Goal: Task Accomplishment & Management: Use online tool/utility

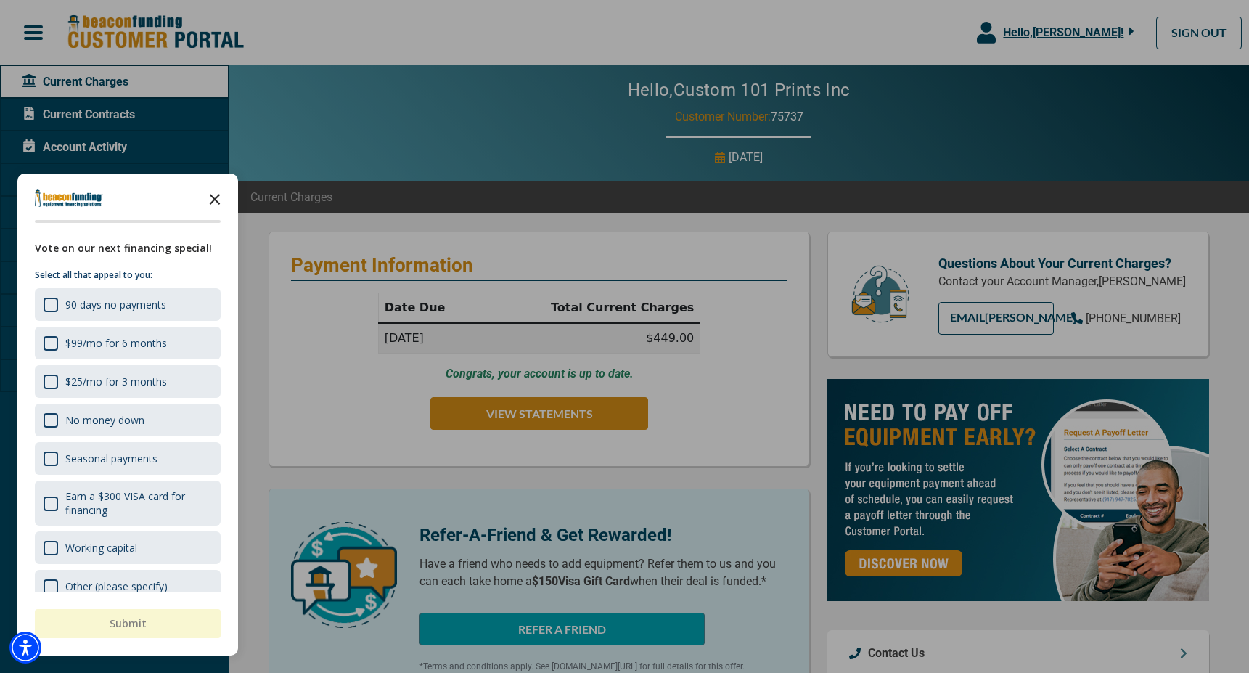
click at [218, 199] on icon "Close the survey" at bounding box center [214, 198] width 29 height 29
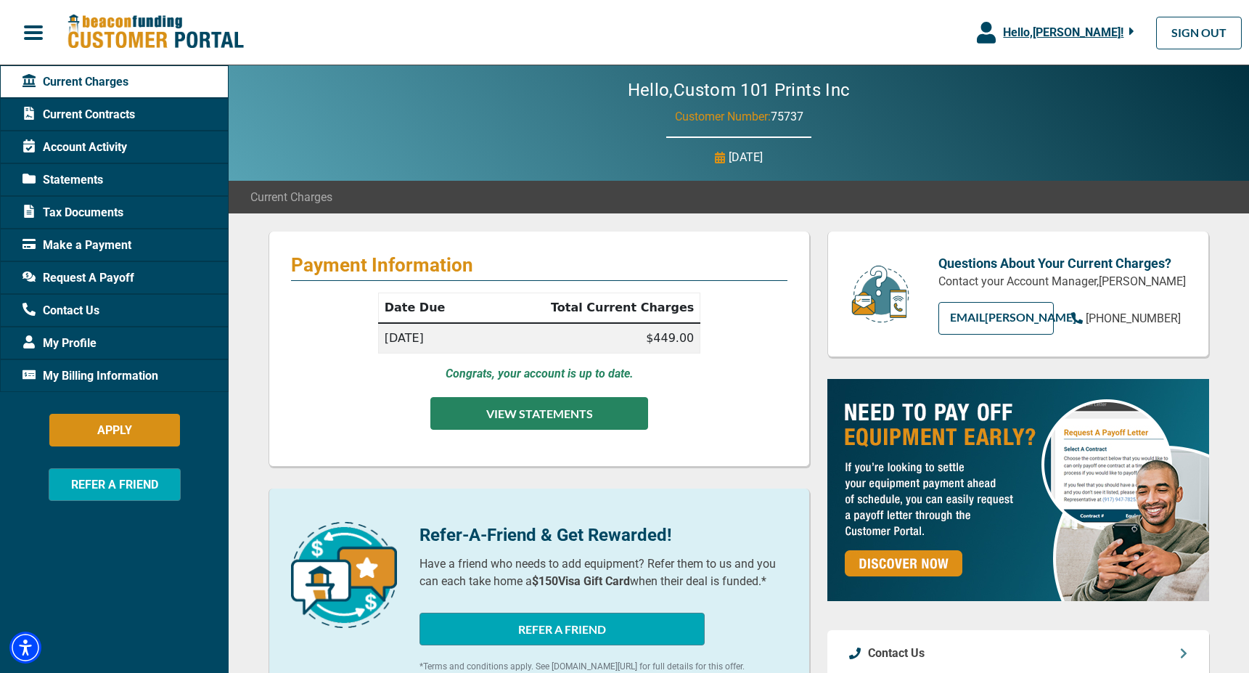
click at [539, 412] on button "VIEW STATEMENTS" at bounding box center [539, 413] width 218 height 33
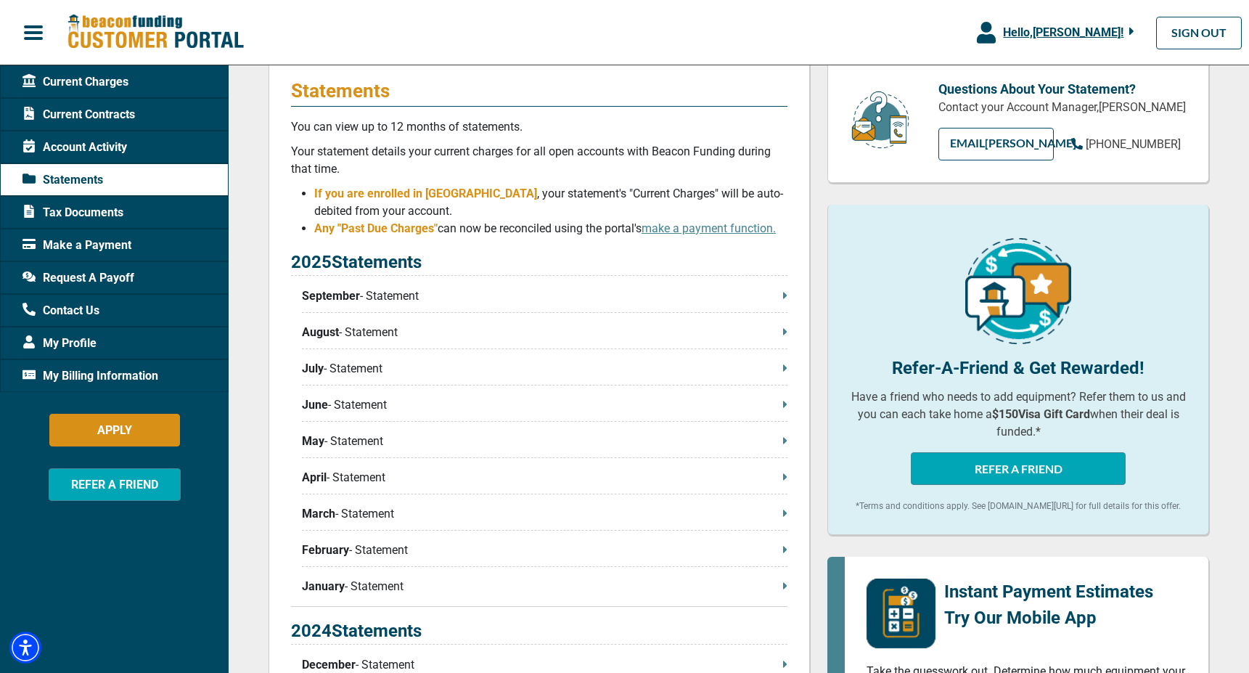
scroll to position [177, 0]
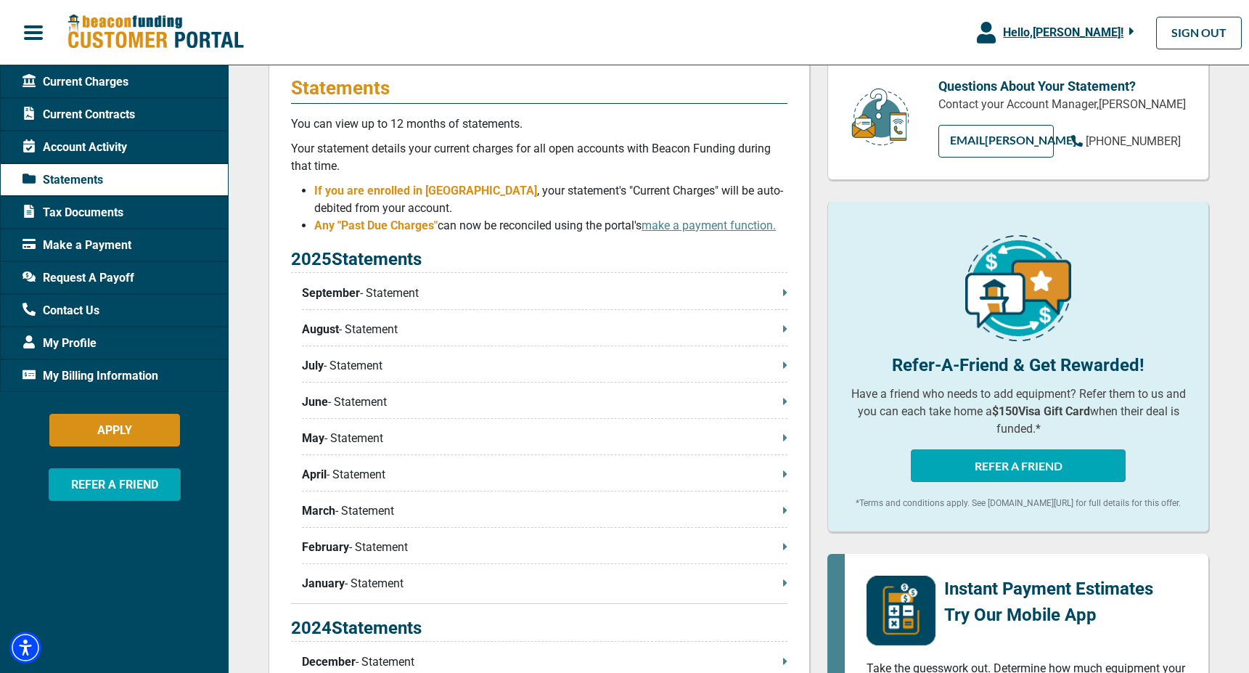
click at [782, 291] on p "September - Statement" at bounding box center [545, 293] width 486 height 17
click at [83, 278] on span "Request A Payoff" at bounding box center [78, 277] width 112 height 17
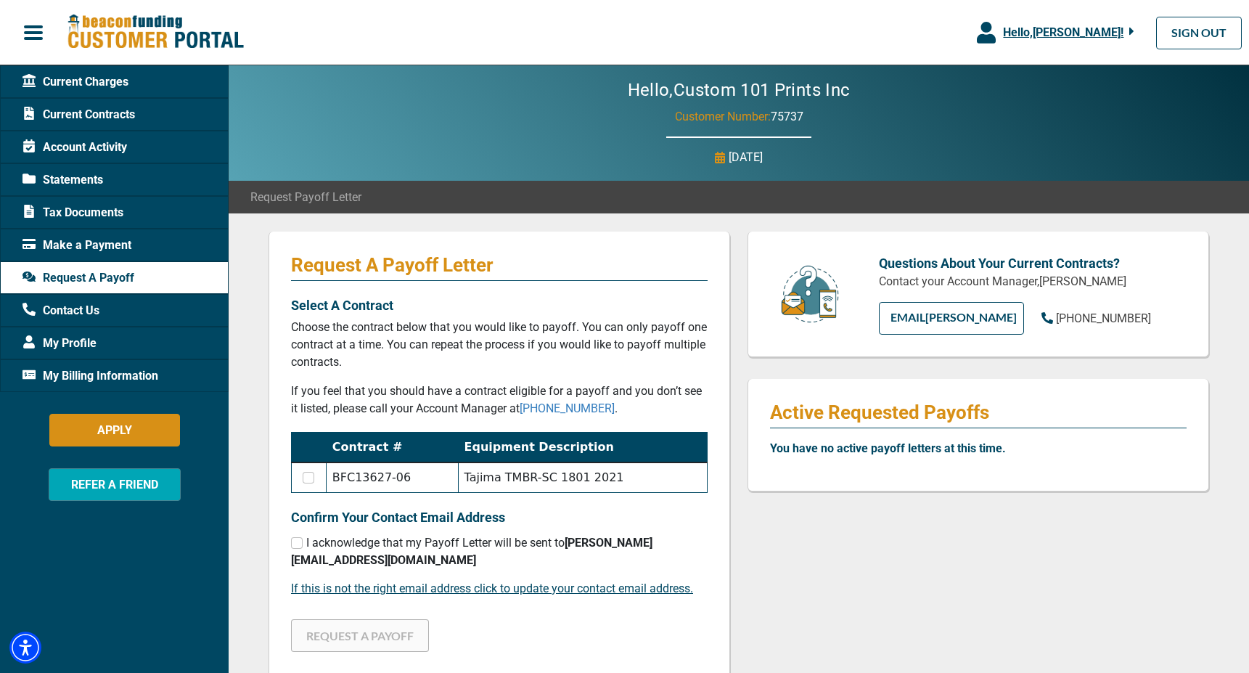
click at [308, 478] on input "checkbox" at bounding box center [309, 478] width 12 height 12
checkbox input "true"
click at [296, 541] on input "checkbox" at bounding box center [297, 543] width 12 height 12
checkbox input "true"
click at [349, 637] on button "REQUEST A PAYOFF" at bounding box center [360, 635] width 138 height 33
